Goal: Transaction & Acquisition: Purchase product/service

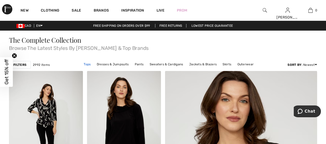
click at [92, 67] on link "Tops" at bounding box center [87, 64] width 12 height 7
click at [87, 67] on link "Tops" at bounding box center [87, 64] width 12 height 7
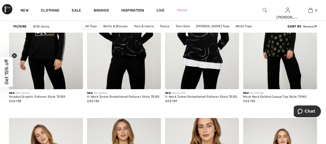
scroll to position [855, 0]
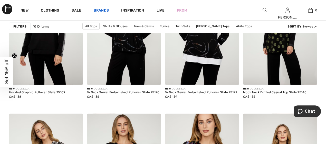
click at [109, 8] on link "Brands" at bounding box center [101, 10] width 15 height 5
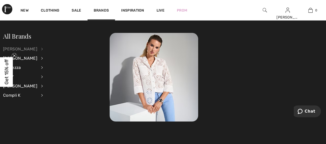
click at [37, 48] on div "[PERSON_NAME]" at bounding box center [20, 48] width 34 height 9
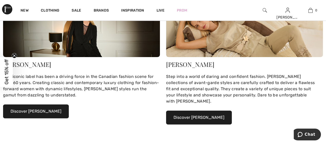
click at [28, 67] on div "[PERSON_NAME]" at bounding box center [81, 64] width 157 height 6
click at [31, 84] on div "Joseph Ribkoff This iconic label has been a driving force in the Canadian fashi…" at bounding box center [81, 95] width 157 height 77
click at [12, 55] on circle "Close teaser" at bounding box center [14, 55] width 5 height 5
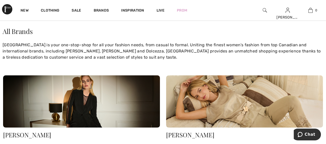
scroll to position [17, 0]
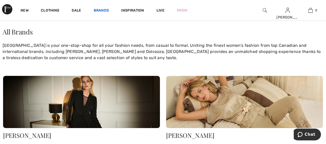
click at [109, 11] on link "Brands" at bounding box center [101, 10] width 15 height 5
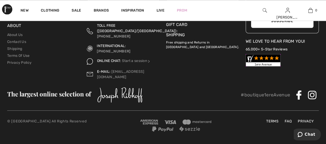
scroll to position [661, 0]
click at [110, 92] on img at bounding box center [119, 94] width 45 height 15
click at [101, 97] on img at bounding box center [119, 94] width 45 height 15
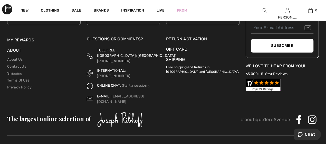
scroll to position [563, 0]
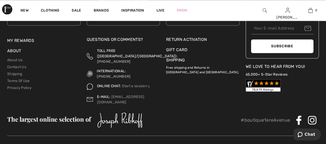
click at [150, 7] on div "Inspiration" at bounding box center [132, 10] width 35 height 21
click at [144, 8] on span "Inspiration" at bounding box center [132, 10] width 23 height 5
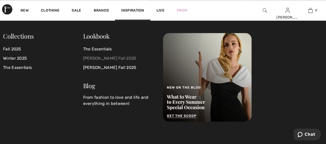
click at [125, 57] on link "[PERSON_NAME] Fall 2025" at bounding box center [120, 58] width 74 height 9
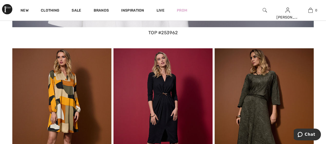
scroll to position [2367, 0]
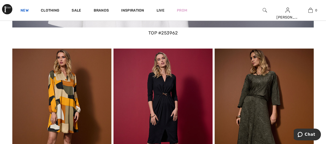
click at [28, 9] on link "New" at bounding box center [25, 10] width 8 height 5
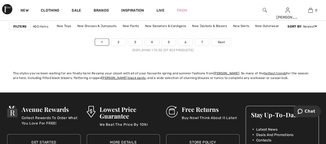
scroll to position [2163, 0]
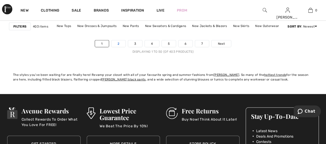
click at [111, 47] on link "2" at bounding box center [118, 43] width 14 height 7
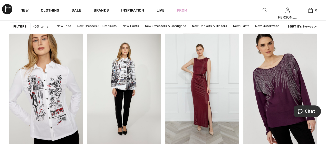
scroll to position [944, 0]
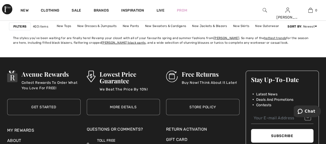
scroll to position [2200, 0]
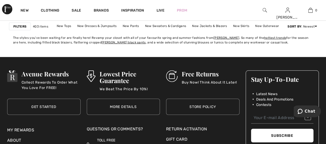
click at [145, 10] on link "3" at bounding box center [149, 6] width 14 height 7
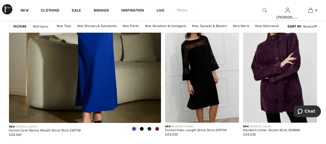
scroll to position [1308, 0]
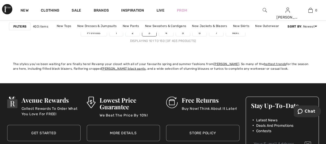
scroll to position [2175, 0]
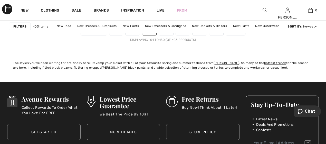
click at [162, 35] on link "4" at bounding box center [166, 31] width 14 height 7
click at [165, 35] on link "4" at bounding box center [166, 31] width 14 height 7
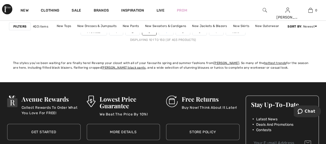
click at [165, 35] on link "4" at bounding box center [166, 31] width 14 height 7
click at [162, 35] on link "4" at bounding box center [166, 31] width 14 height 7
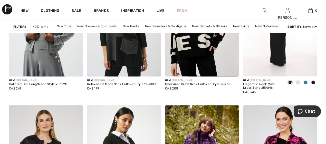
scroll to position [1963, 0]
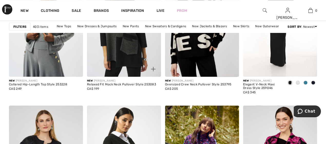
click at [100, 86] on div "Relaxed Fit Mock Neck Pullover Style 253083" at bounding box center [121, 84] width 69 height 4
click at [95, 82] on div "New JOSEPH RIBKOFF" at bounding box center [121, 80] width 69 height 4
click at [115, 76] on img at bounding box center [124, 21] width 74 height 111
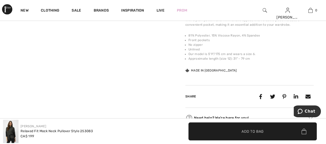
scroll to position [354, 0]
